Goal: Find specific page/section: Find specific page/section

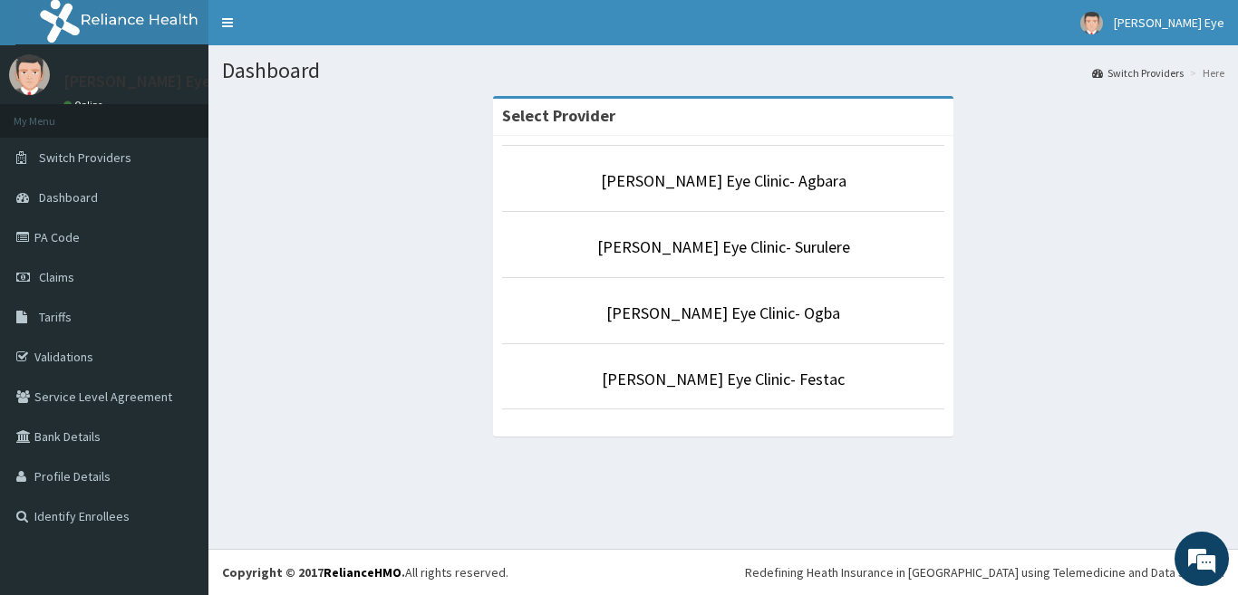
click at [872, 388] on p "[PERSON_NAME] Eye Clinic- Festac" at bounding box center [723, 380] width 442 height 24
click at [740, 373] on link "[PERSON_NAME] Eye Clinic- Festac" at bounding box center [723, 379] width 243 height 21
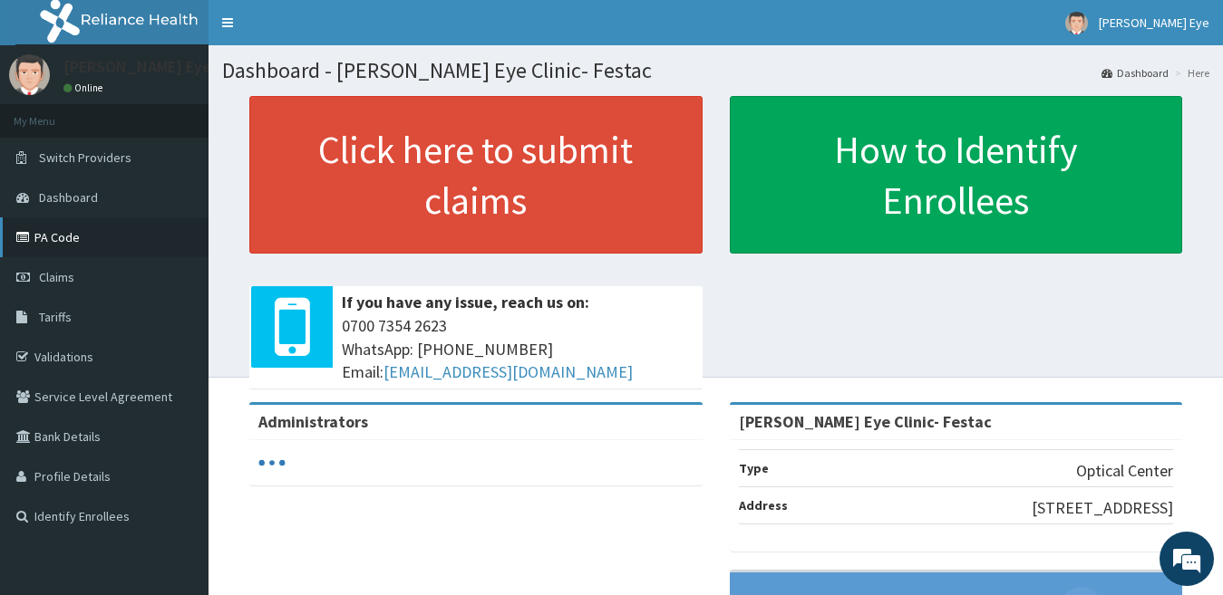
click at [62, 231] on link "PA Code" at bounding box center [104, 238] width 208 height 40
